Goal: Task Accomplishment & Management: Use online tool/utility

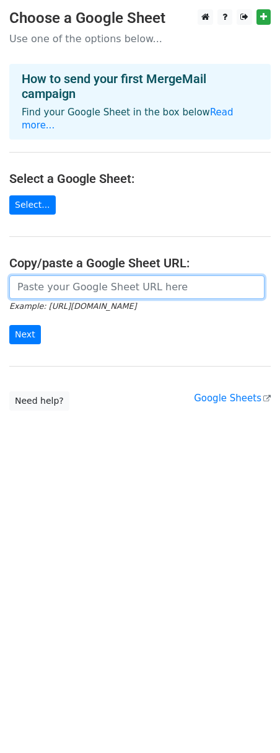
click at [96, 275] on input "url" at bounding box center [136, 287] width 255 height 24
paste input "[URL][DOMAIN_NAME]"
type input "[URL][DOMAIN_NAME]"
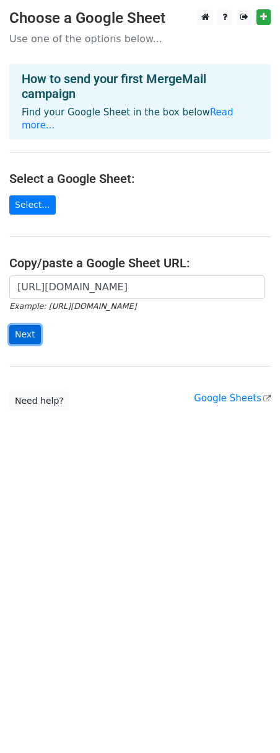
scroll to position [0, 0]
click at [19, 325] on input "Next" at bounding box center [25, 334] width 32 height 19
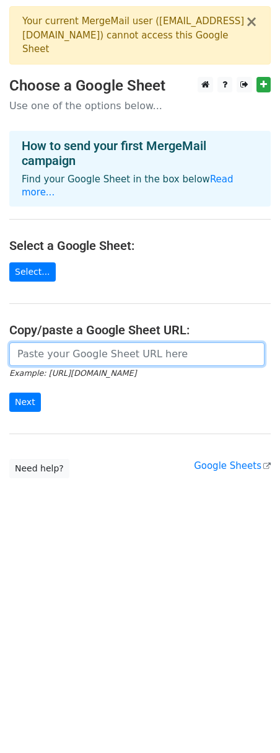
click at [200, 342] on input "url" at bounding box center [136, 354] width 255 height 24
paste input "[URL][DOMAIN_NAME]"
type input "[URL][DOMAIN_NAME]"
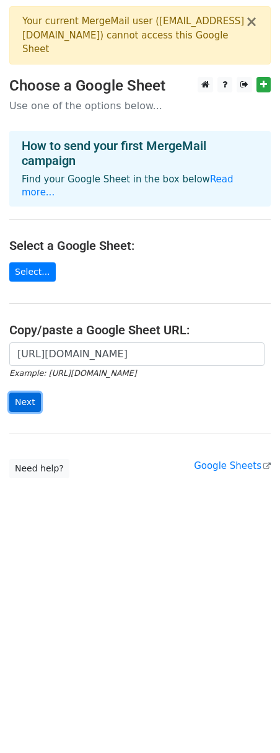
scroll to position [0, 0]
click at [30, 393] on input "Next" at bounding box center [25, 402] width 32 height 19
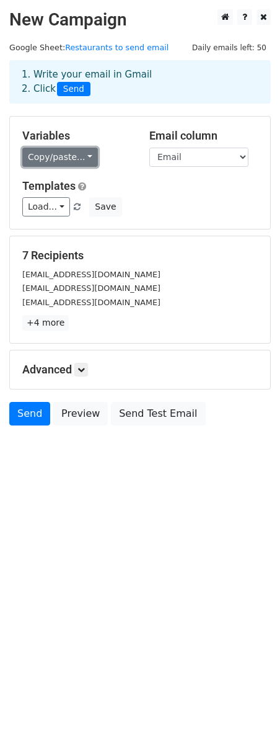
click at [76, 159] on link "Copy/paste..." at bounding box center [60, 157] width 76 height 19
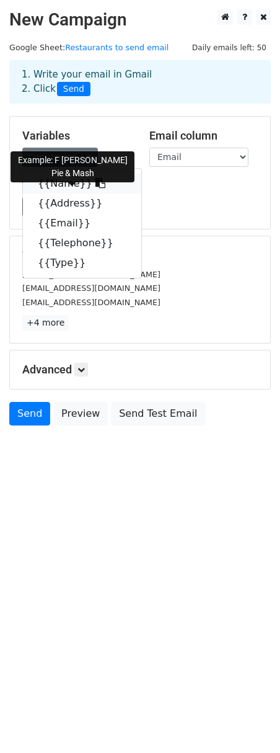
click at [96, 185] on icon at bounding box center [101, 183] width 10 height 10
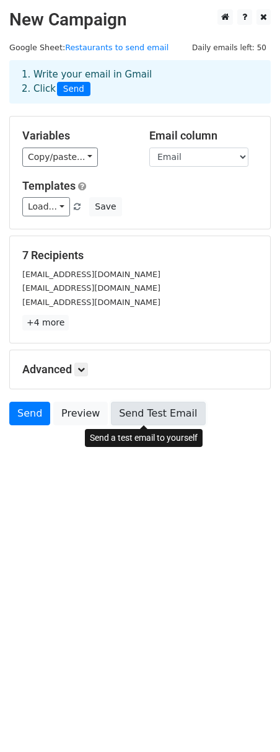
click at [149, 405] on link "Send Test Email" at bounding box center [158, 414] width 94 height 24
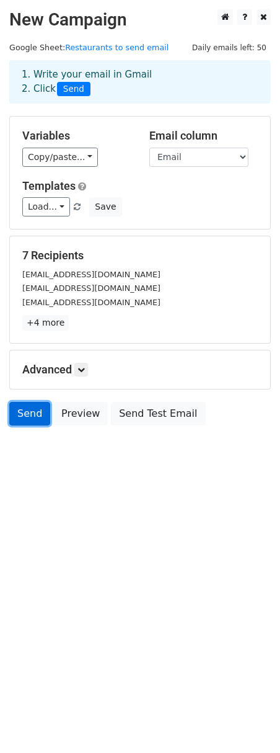
click at [32, 412] on link "Send" at bounding box center [29, 414] width 41 height 24
